Goal: Task Accomplishment & Management: Manage account settings

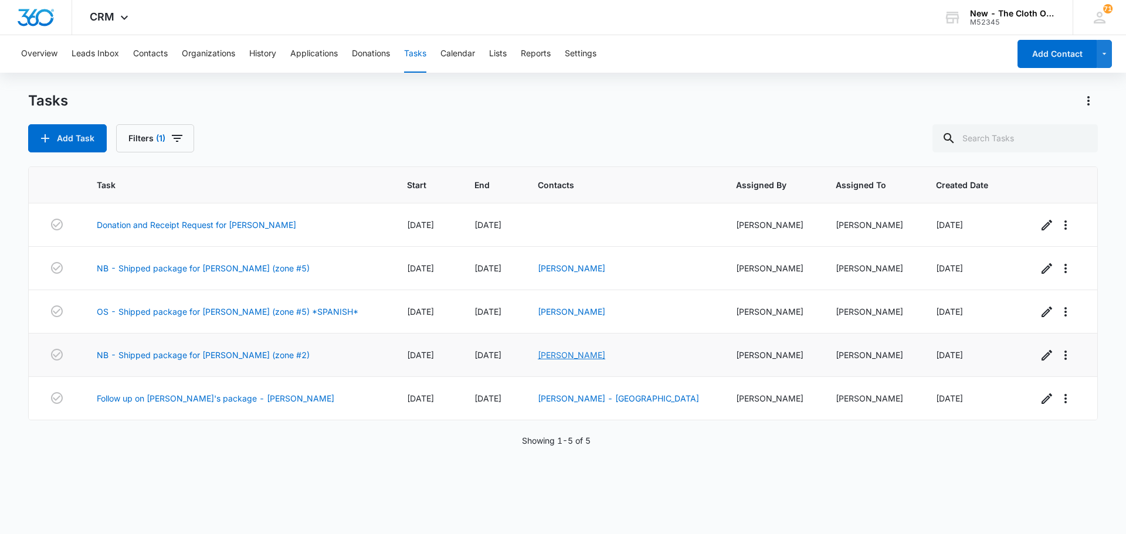
click at [558, 350] on link "[PERSON_NAME]" at bounding box center [571, 355] width 67 height 10
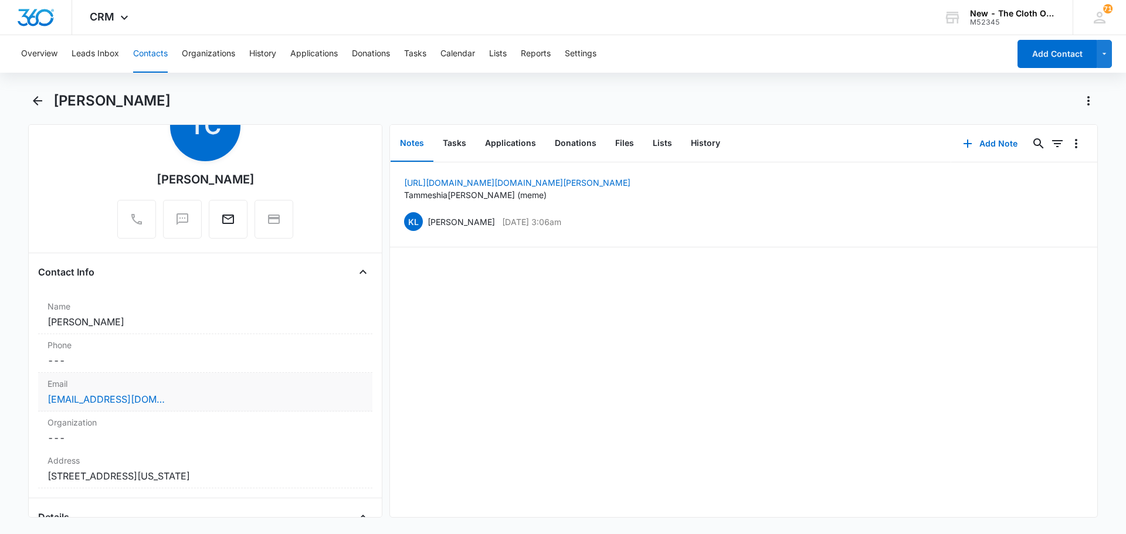
scroll to position [117, 0]
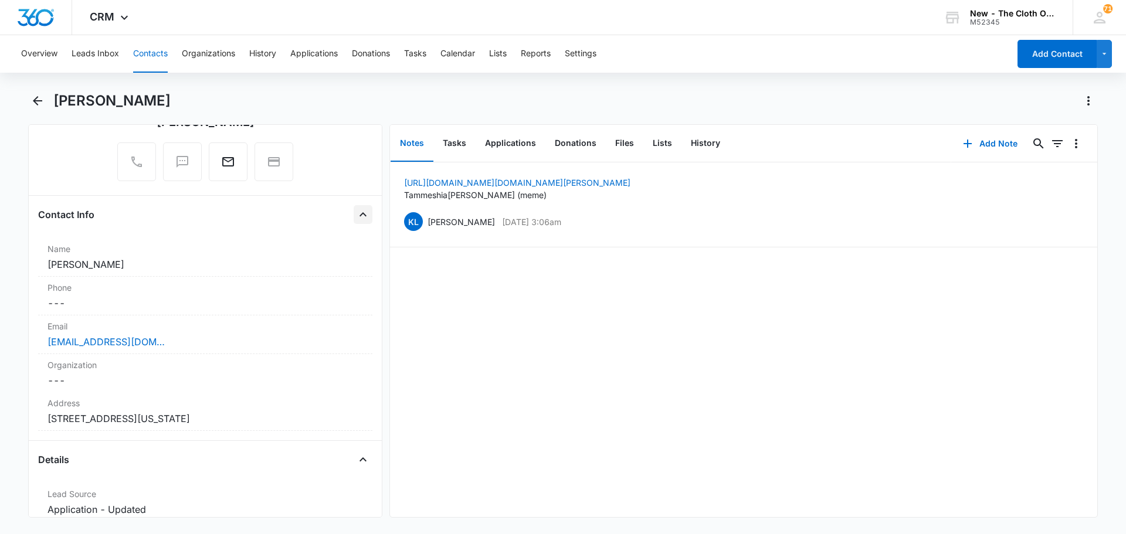
click at [356, 209] on icon "Close" at bounding box center [363, 215] width 14 height 14
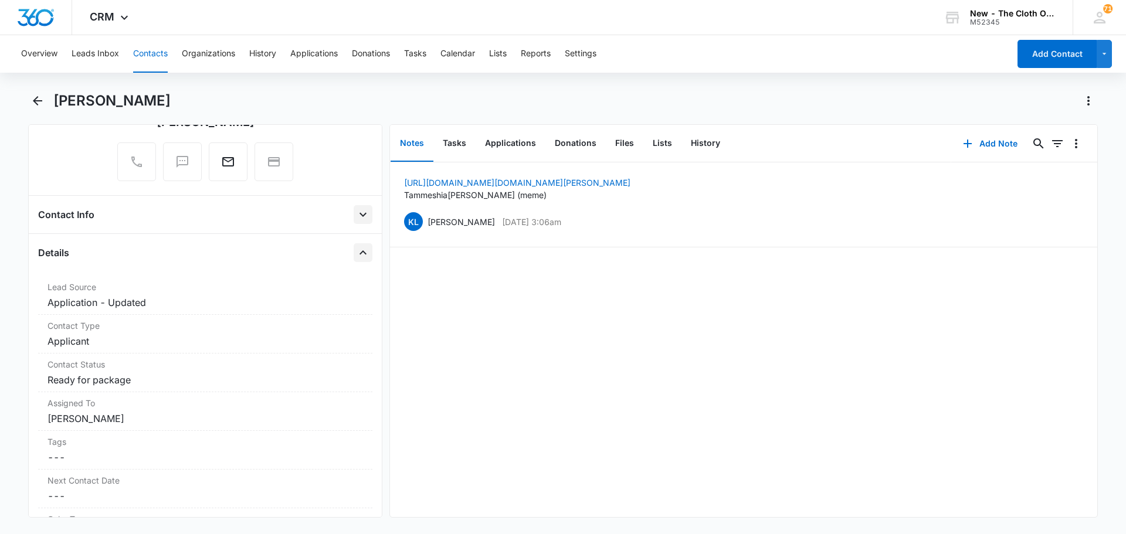
click at [356, 258] on icon "Close" at bounding box center [363, 253] width 14 height 14
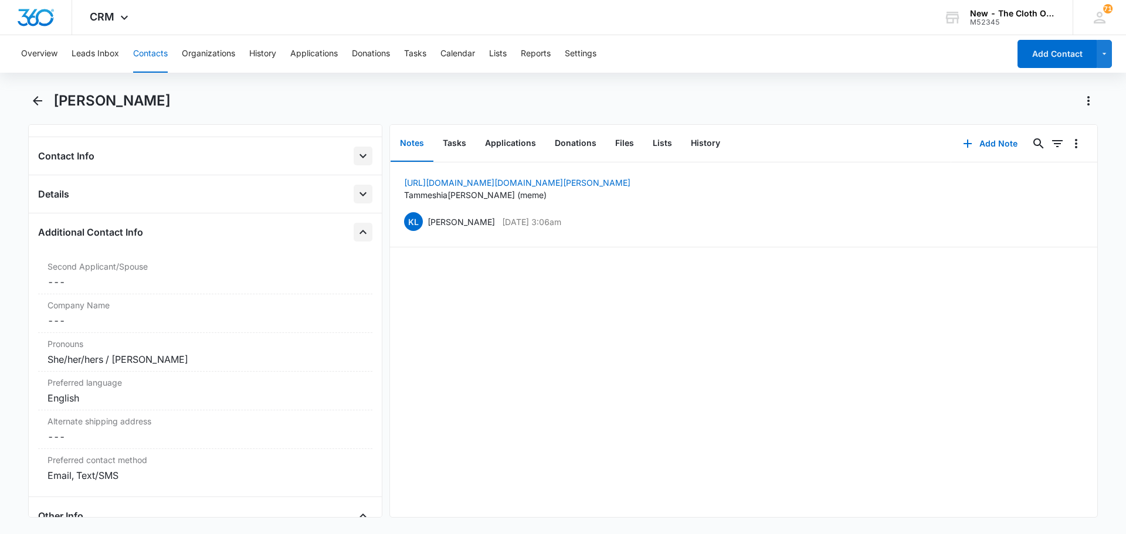
click at [356, 239] on icon "Close" at bounding box center [363, 232] width 14 height 14
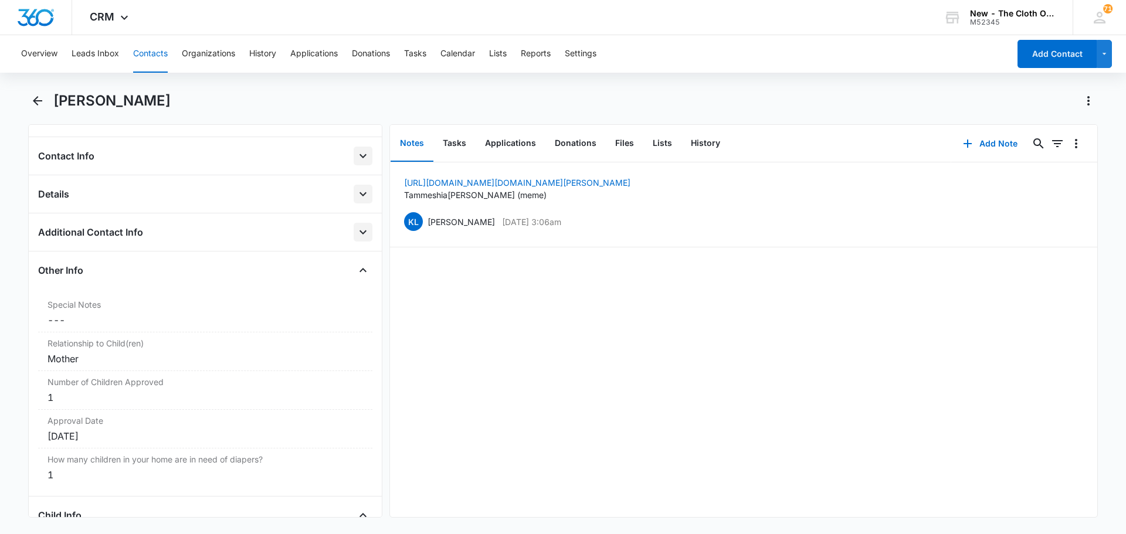
scroll to position [235, 0]
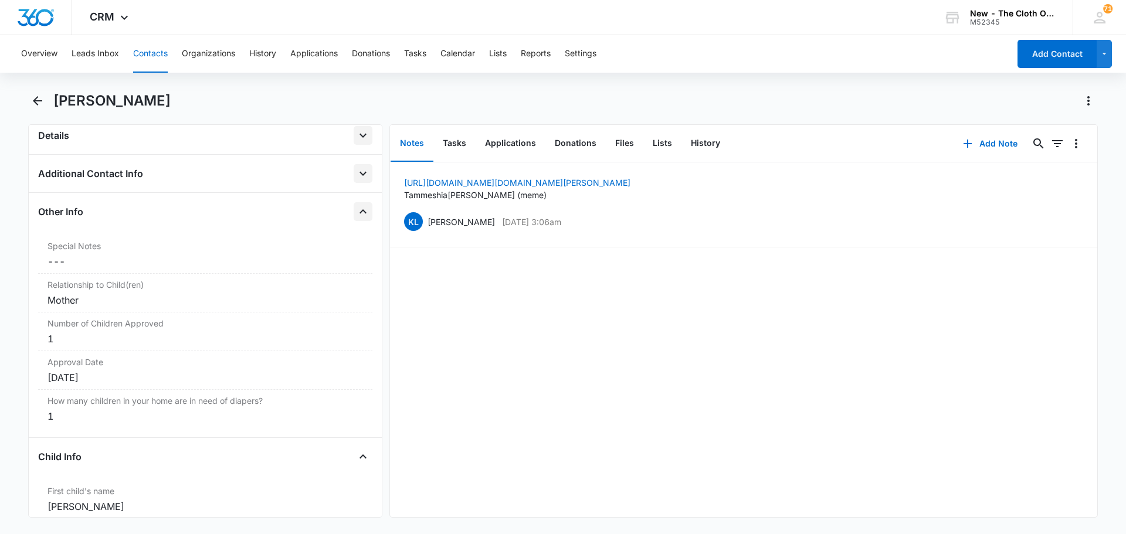
click at [356, 216] on icon "Close" at bounding box center [363, 212] width 14 height 14
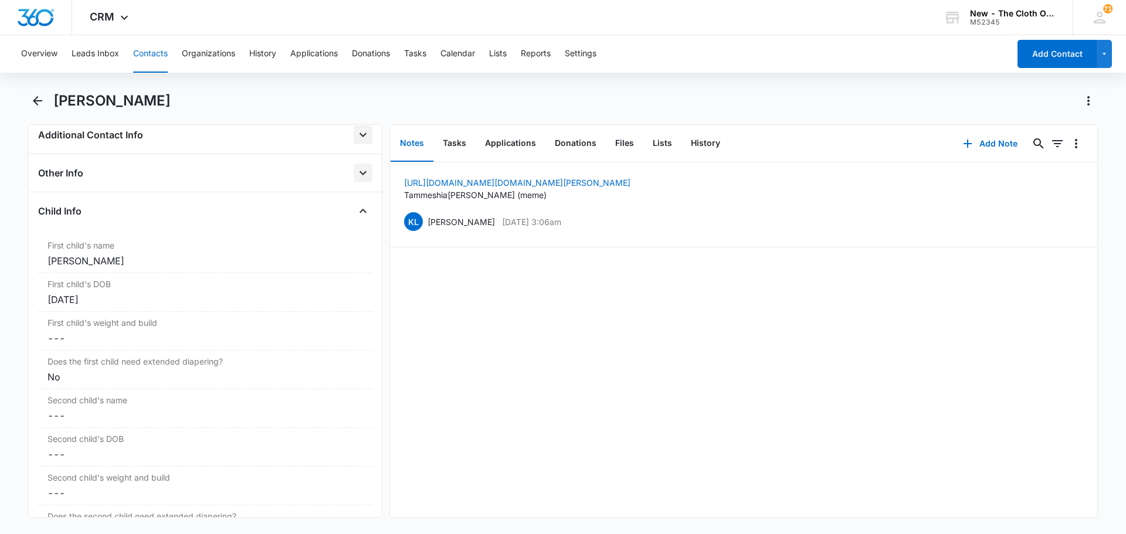
scroll to position [293, 0]
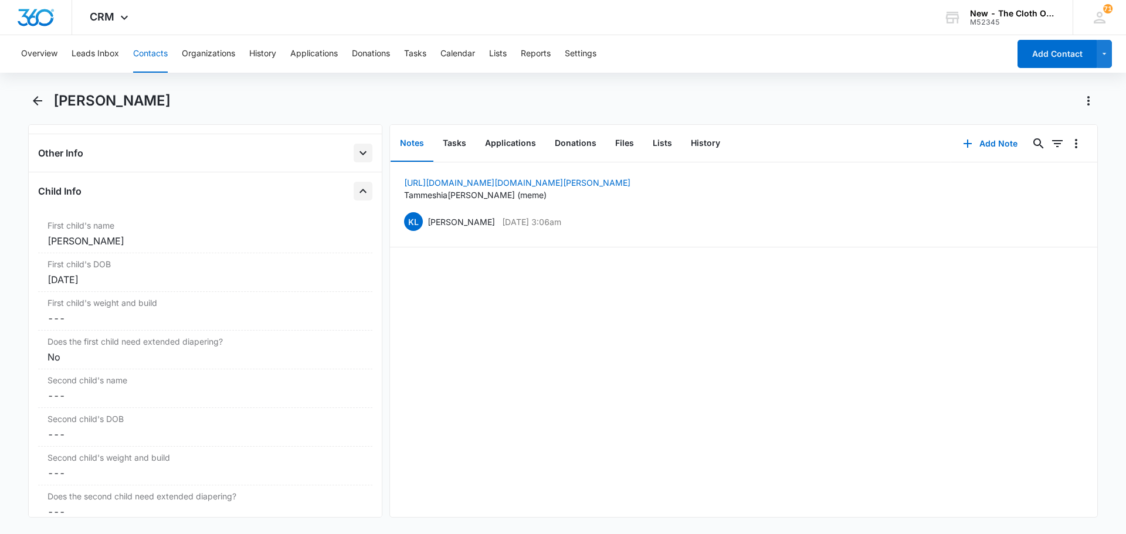
click at [356, 185] on icon "Close" at bounding box center [363, 191] width 14 height 14
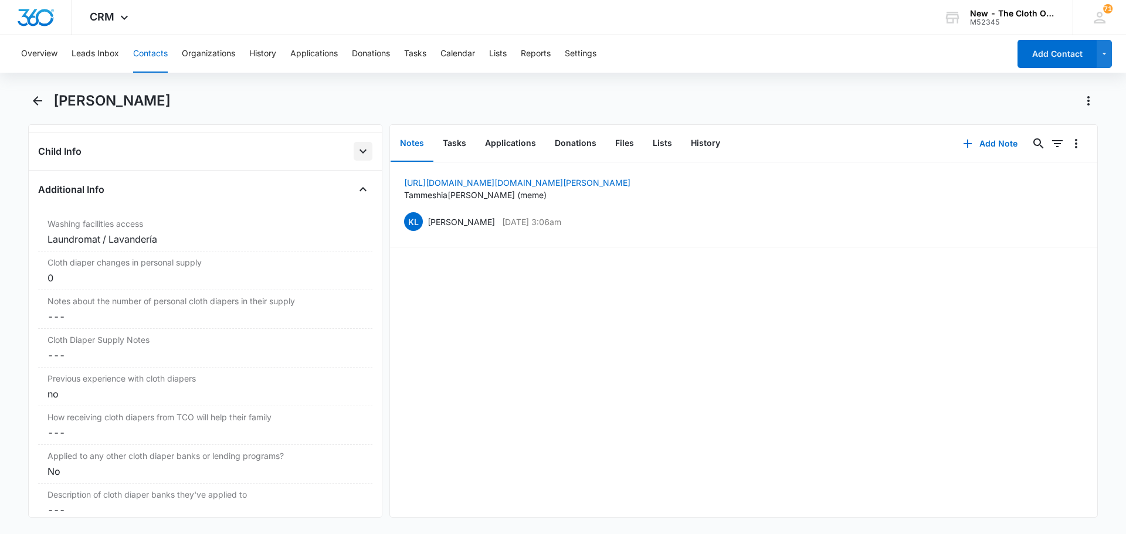
scroll to position [352, 0]
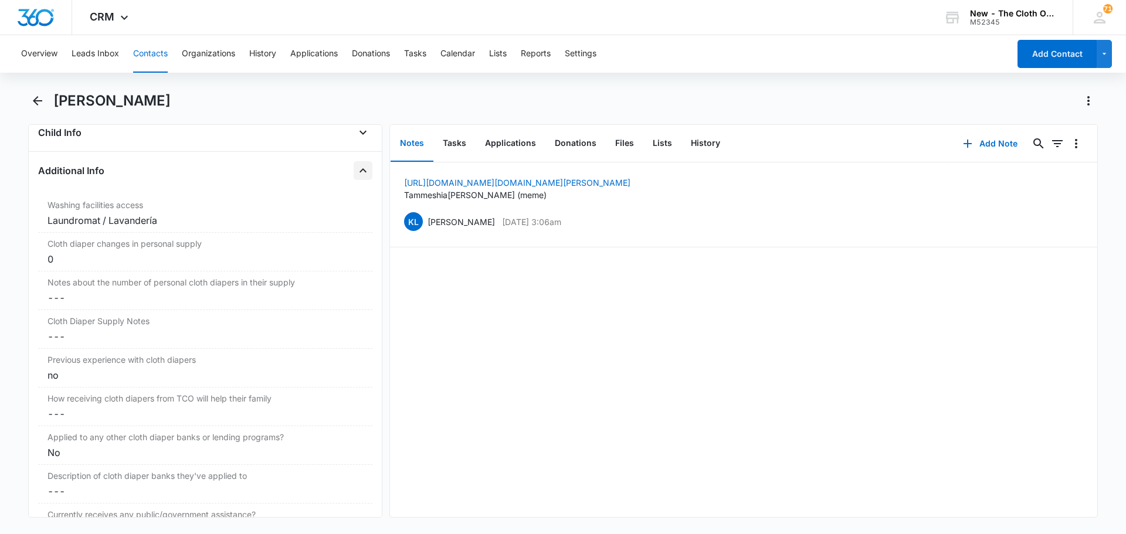
click at [358, 175] on icon "Close" at bounding box center [363, 171] width 14 height 14
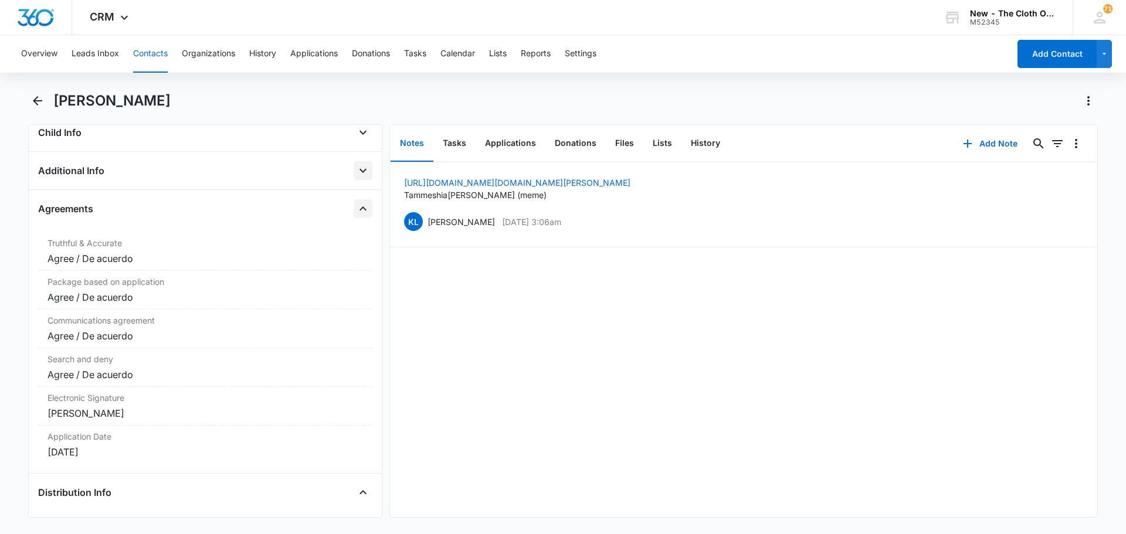
click at [356, 212] on icon "Close" at bounding box center [363, 209] width 14 height 14
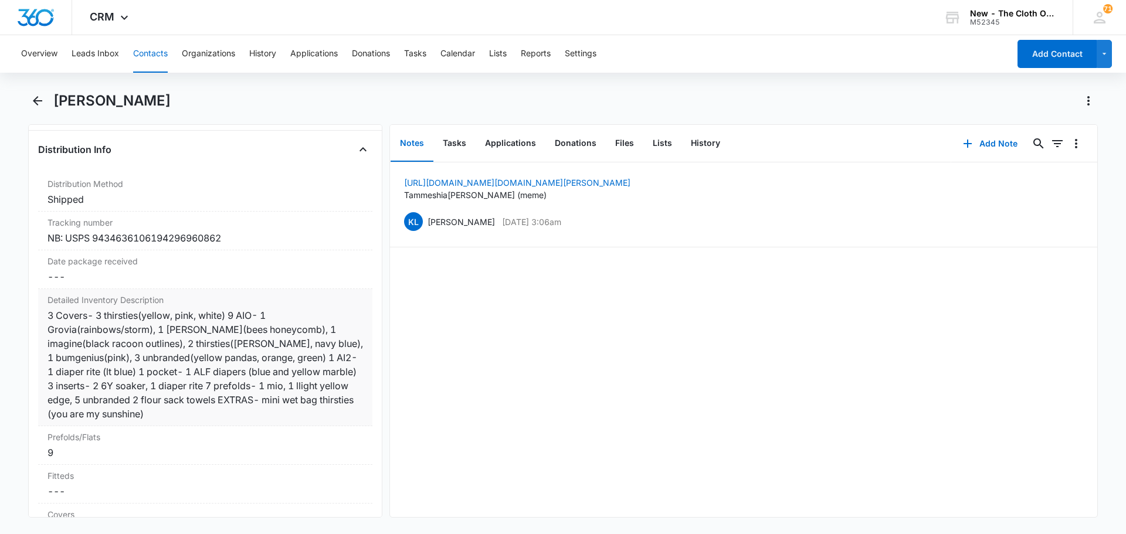
scroll to position [469, 0]
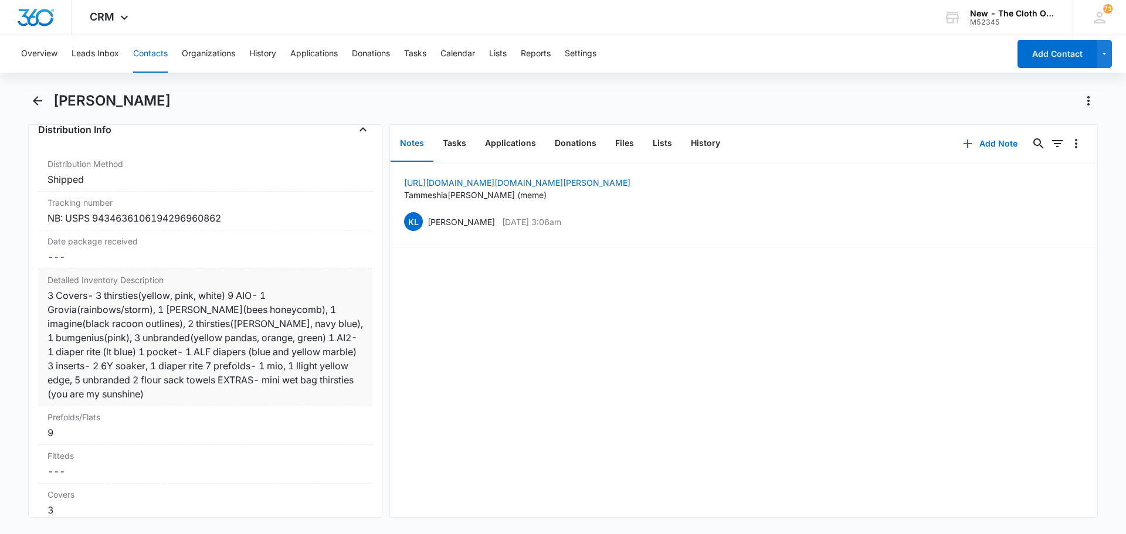
click at [104, 297] on div "3 Covers- 3 thirsties(yellow, pink, white) 9 AIO- 1 Grovia(rainbows/storm), 1 […" at bounding box center [204, 344] width 315 height 113
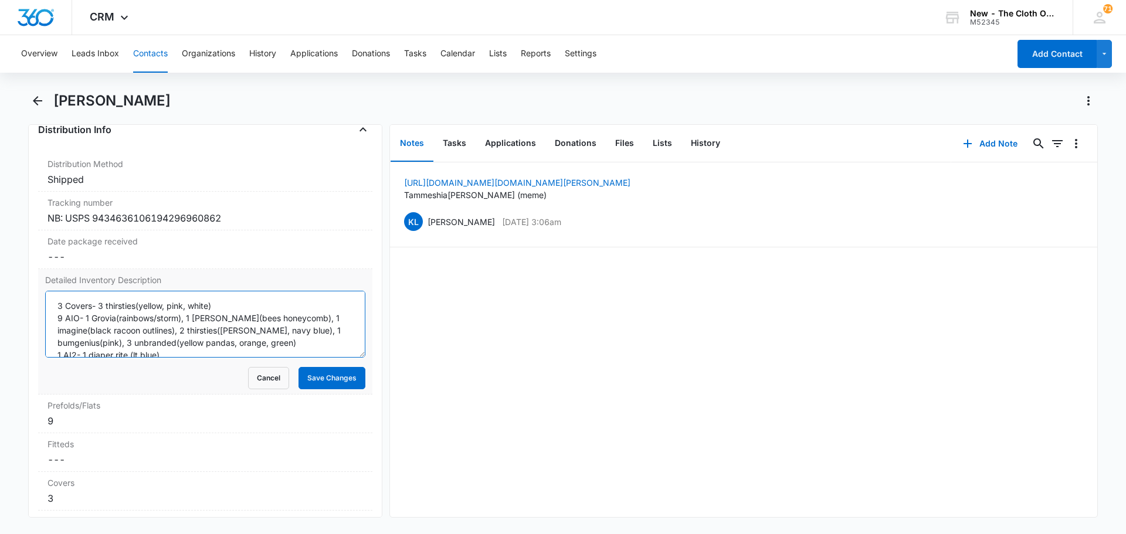
click at [101, 306] on textarea "3 Covers- 3 thirsties(yellow, pink, white) 9 AIO- 1 Grovia(rainbows/storm), 1 […" at bounding box center [205, 324] width 320 height 67
click at [64, 318] on textarea "3 Covers- 3 SZ 1 thirsties(yellow, pink, white) 9 AIO- 1 Grovia(rainbows/storm)…" at bounding box center [205, 324] width 320 height 67
click at [63, 314] on textarea "3 Covers- 3 SZ 1 thirsties(yellow, pink, white) 9 NB AIO- 1 Grovia(rainbows/sto…" at bounding box center [205, 324] width 320 height 67
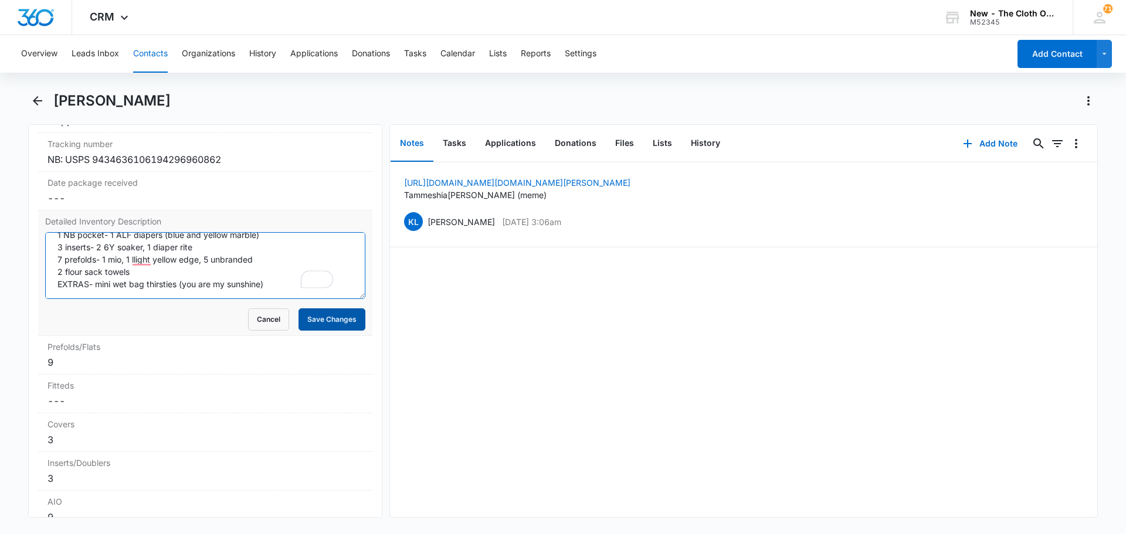
type textarea "3 Covers- 3 SZ 1 thirsties(yellow, pink, white) 9 NB AIO- 1 Grovia(rainbows/sto…"
click at [321, 318] on button "Save Changes" at bounding box center [331, 319] width 67 height 22
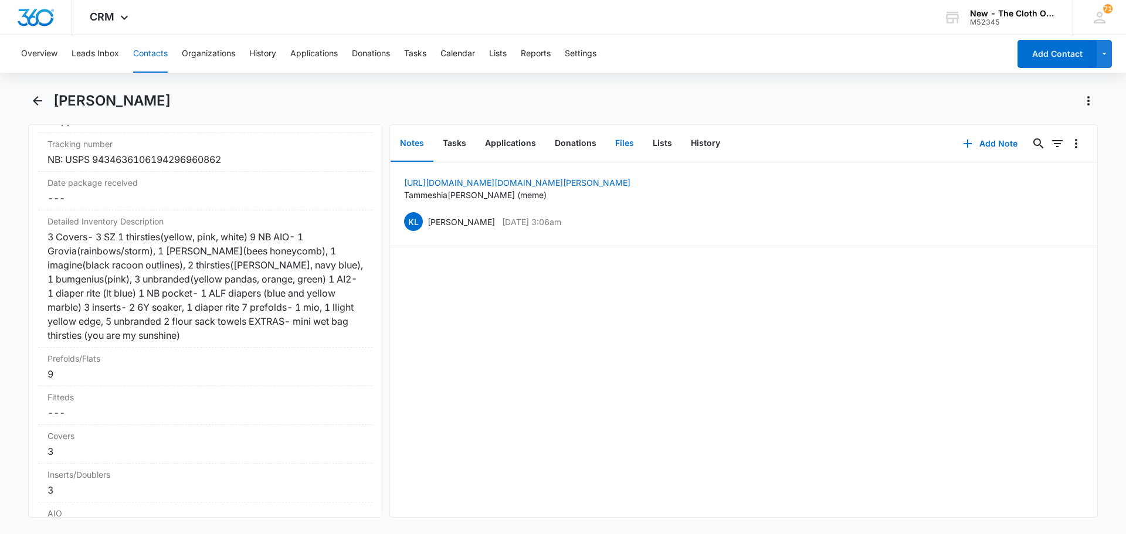
click at [558, 148] on button "Files" at bounding box center [625, 143] width 38 height 36
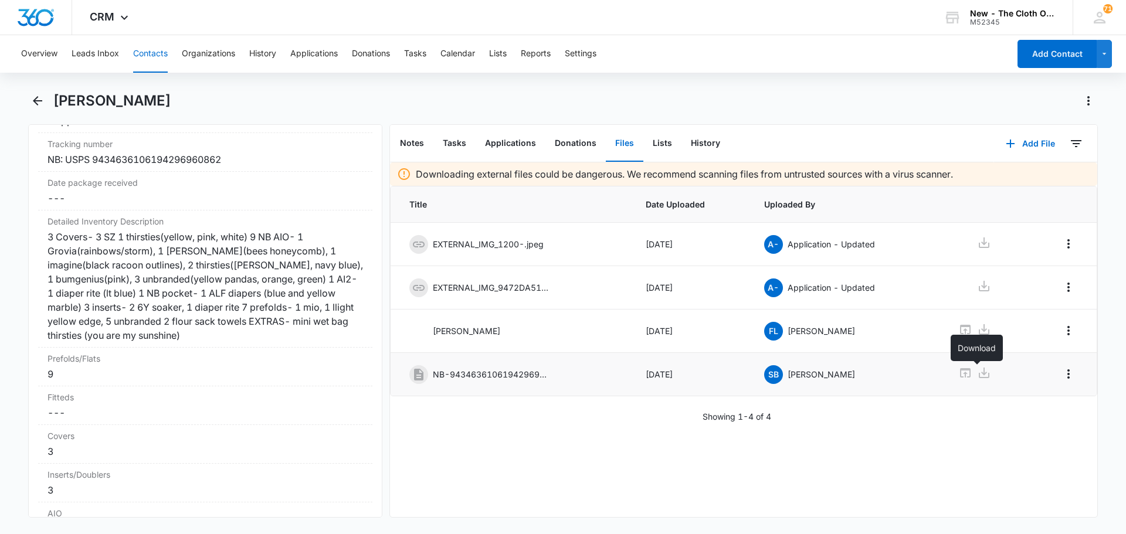
click at [558, 350] on icon at bounding box center [984, 373] width 14 height 14
click at [31, 106] on icon "Back" at bounding box center [37, 101] width 14 height 14
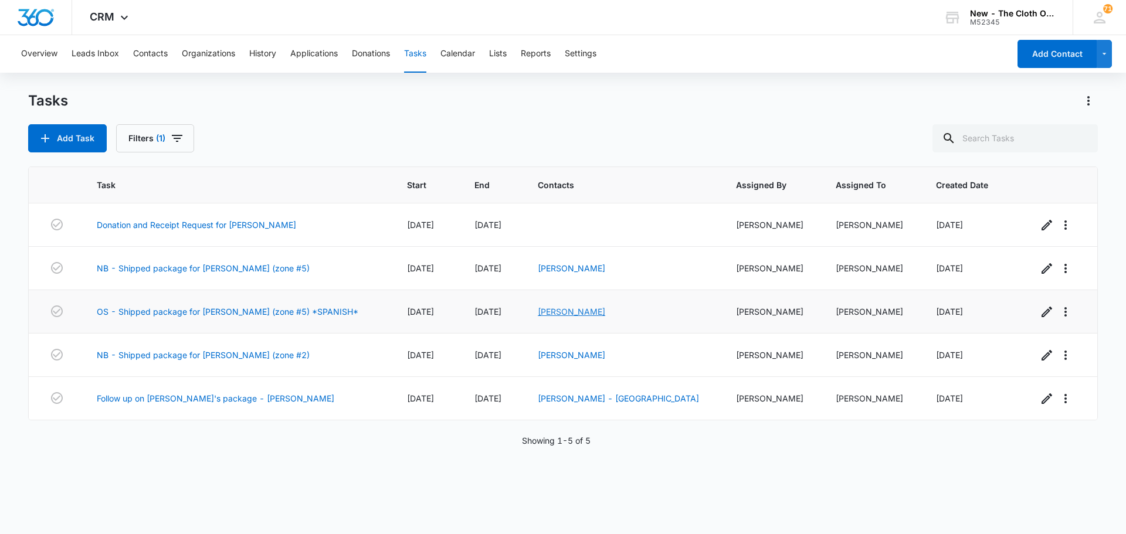
click at [558, 312] on link "[PERSON_NAME]" at bounding box center [571, 312] width 67 height 10
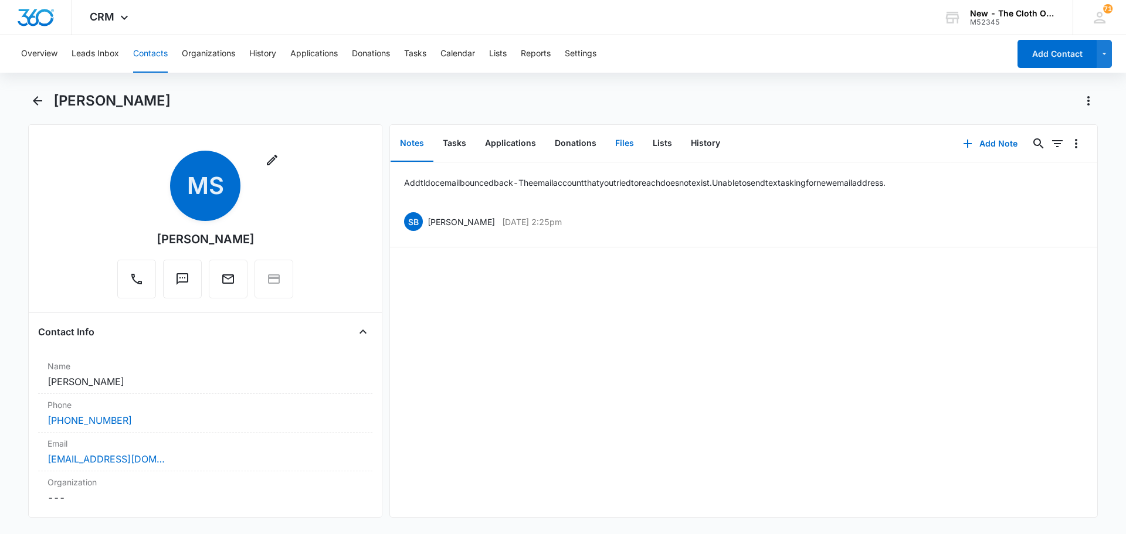
click at [558, 145] on button "Files" at bounding box center [625, 143] width 38 height 36
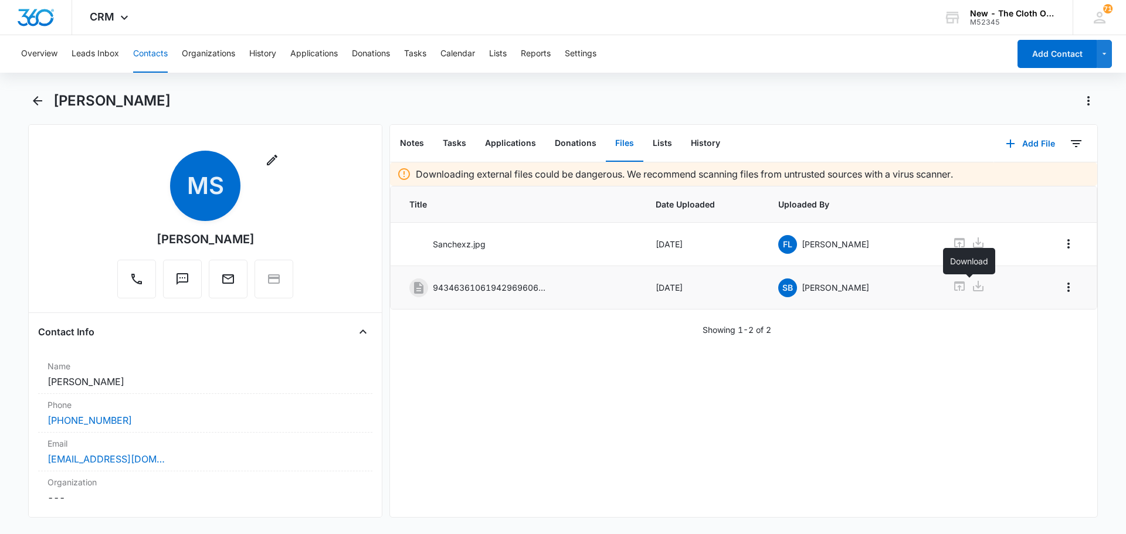
click at [558, 288] on icon at bounding box center [978, 286] width 14 height 14
click at [39, 102] on icon "Back" at bounding box center [37, 101] width 14 height 14
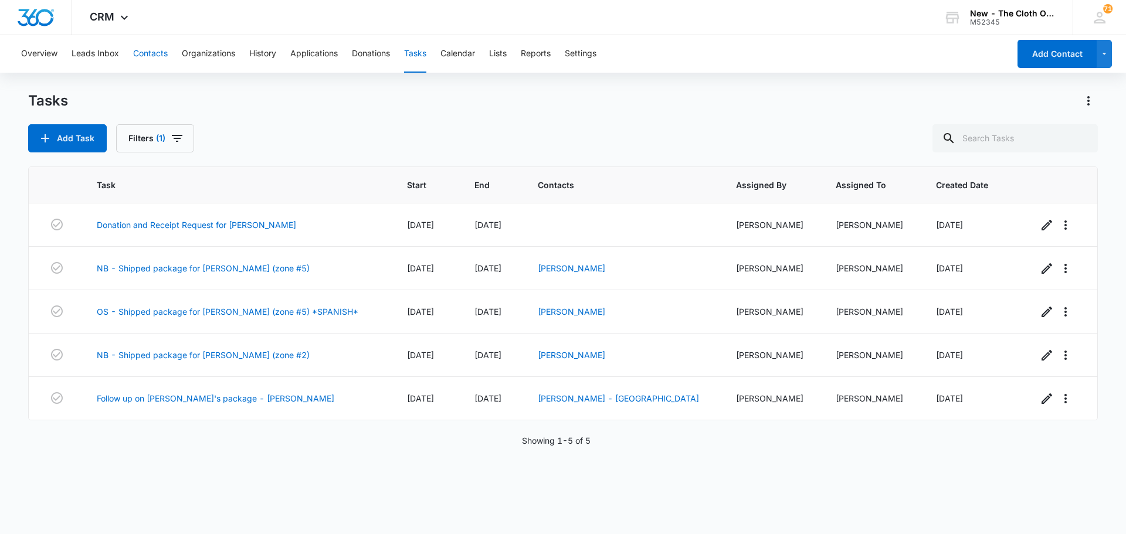
click at [133, 52] on button "Contacts" at bounding box center [150, 54] width 35 height 38
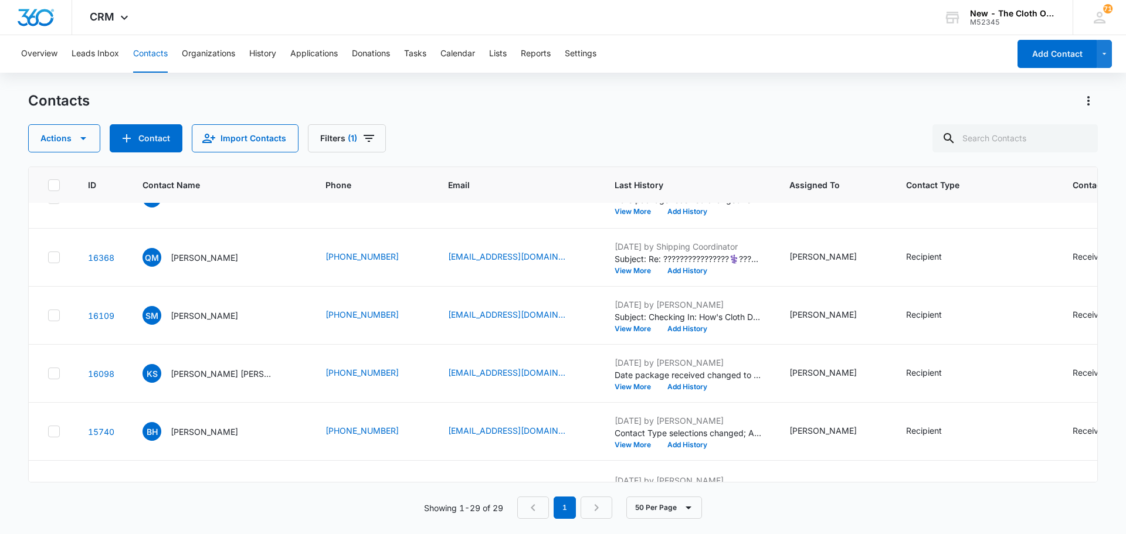
scroll to position [997, 0]
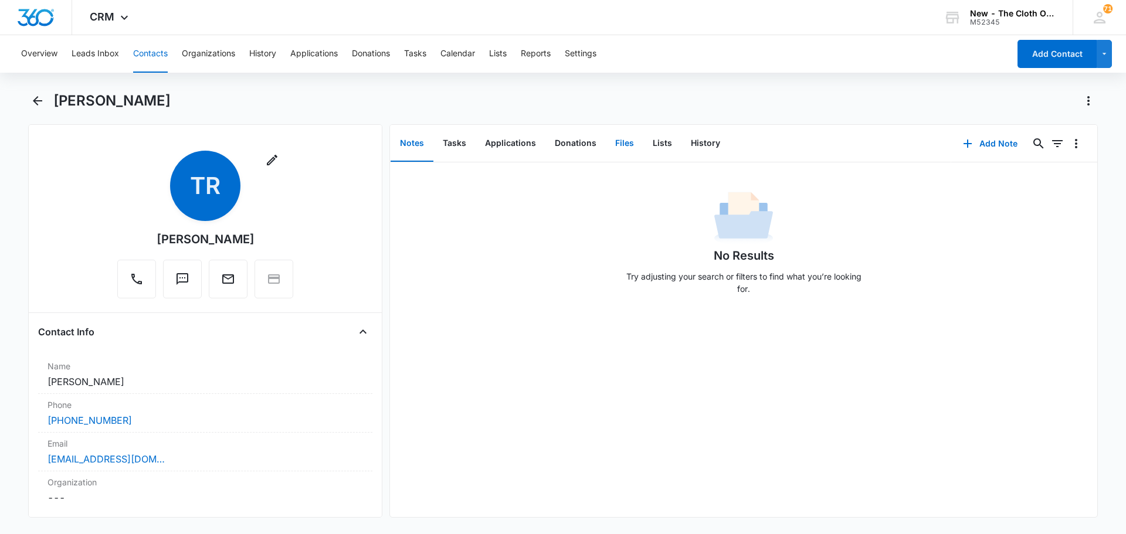
click at [558, 135] on button "Files" at bounding box center [625, 143] width 38 height 36
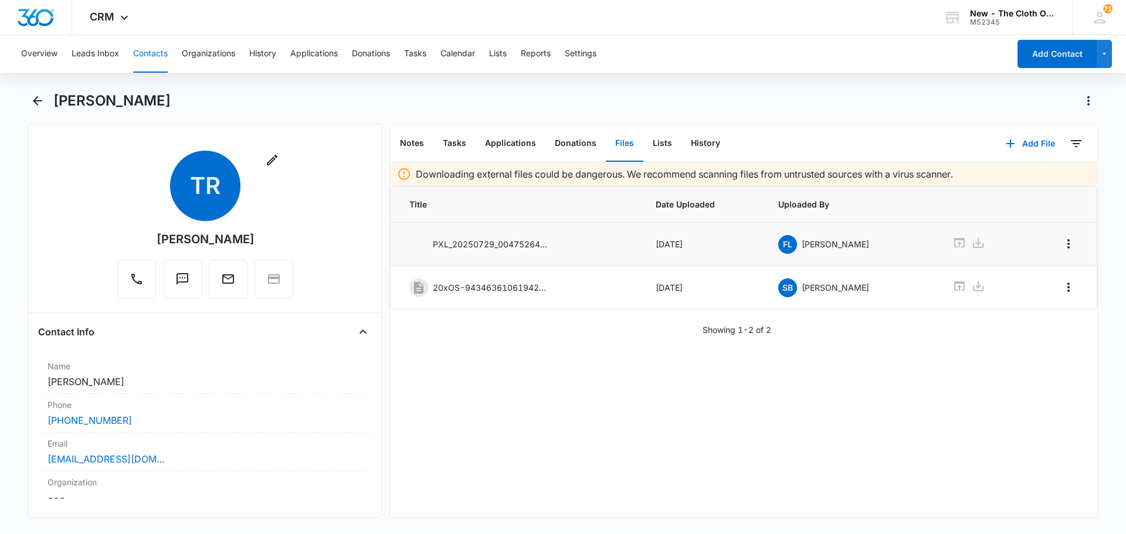
click at [424, 244] on img at bounding box center [418, 244] width 19 height 19
click at [558, 246] on icon at bounding box center [959, 242] width 11 height 9
click at [558, 244] on icon at bounding box center [959, 242] width 11 height 9
click at [558, 284] on icon at bounding box center [959, 286] width 14 height 14
click at [558, 246] on icon at bounding box center [959, 242] width 11 height 9
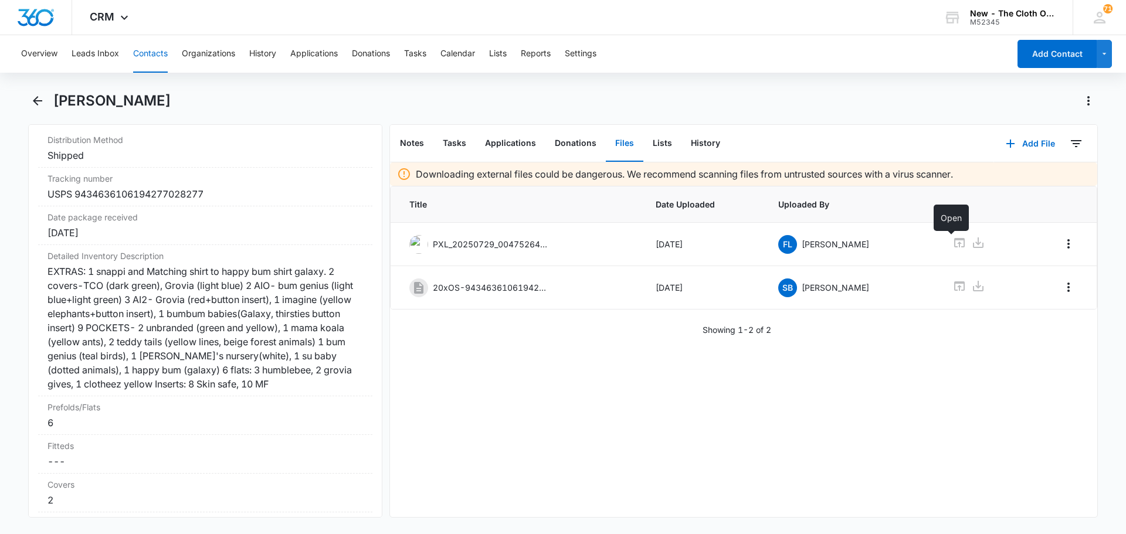
scroll to position [2814, 0]
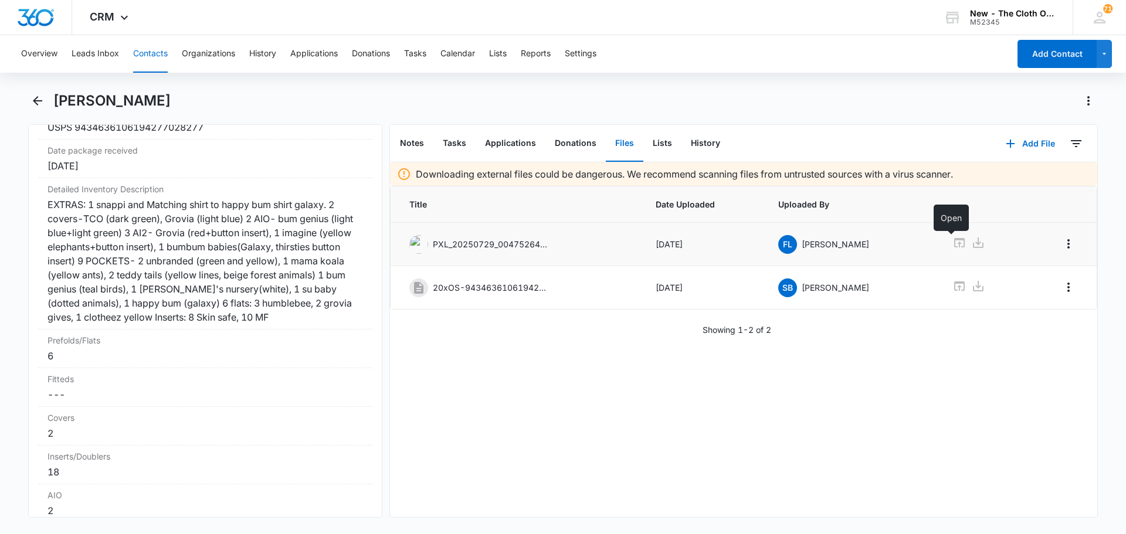
click at [558, 243] on icon at bounding box center [959, 243] width 14 height 14
click at [418, 55] on button "Tasks" at bounding box center [415, 54] width 22 height 38
